Goal: Task Accomplishment & Management: Use online tool/utility

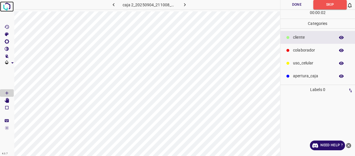
click at [7, 6] on img at bounding box center [7, 6] width 10 height 10
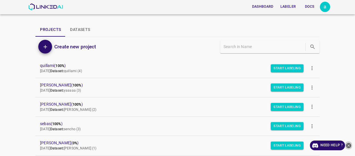
click at [348, 145] on icon "close-help" at bounding box center [349, 145] width 6 height 6
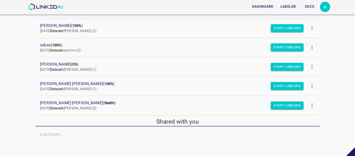
scroll to position [81, 0]
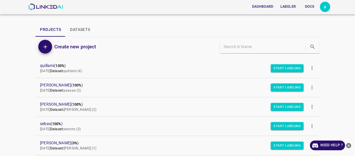
click at [349, 146] on icon "close-help" at bounding box center [349, 145] width 6 height 6
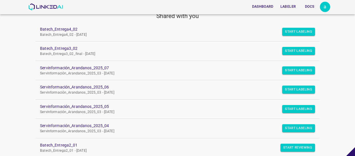
scroll to position [186, 0]
